Goal: Information Seeking & Learning: Learn about a topic

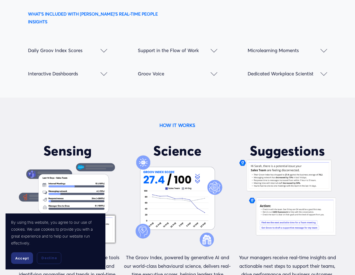
scroll to position [756, 0]
click at [102, 49] on button "Daily Groov Index Scores" at bounding box center [67, 50] width 79 height 23
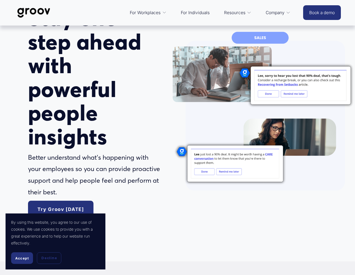
scroll to position [0, 0]
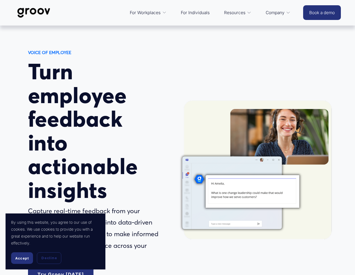
click at [151, 14] on span "For Workplaces" at bounding box center [145, 13] width 31 height 8
click at [0, 0] on span "Platform Overview" at bounding box center [0, 0] width 0 height 0
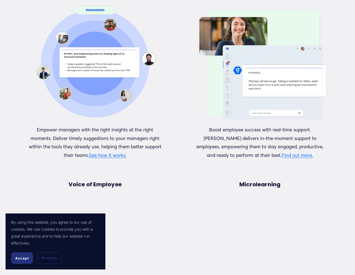
scroll to position [659, 0]
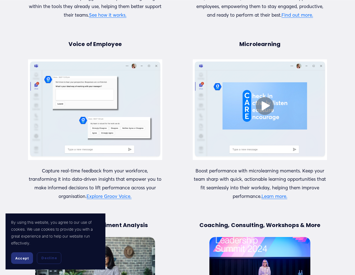
click at [112, 77] on div at bounding box center [95, 109] width 134 height 101
